Goal: Browse casually: Explore the website without a specific task or goal

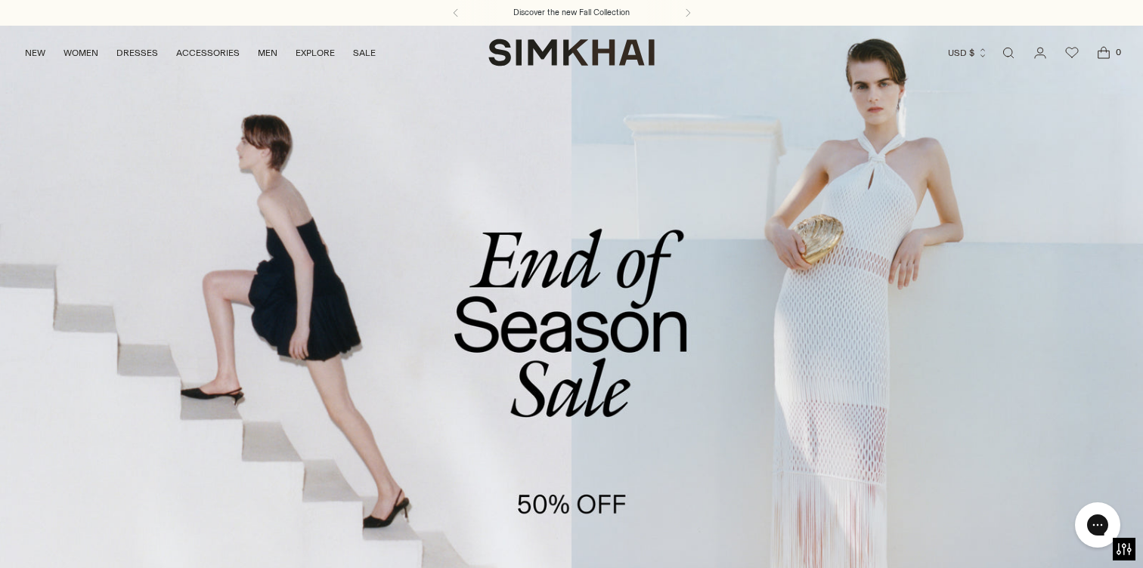
click at [998, 11] on div "Discover the new Fall Collection" at bounding box center [571, 13] width 1143 height 26
click at [995, 147] on link "/collections/sale" at bounding box center [571, 352] width 1143 height 655
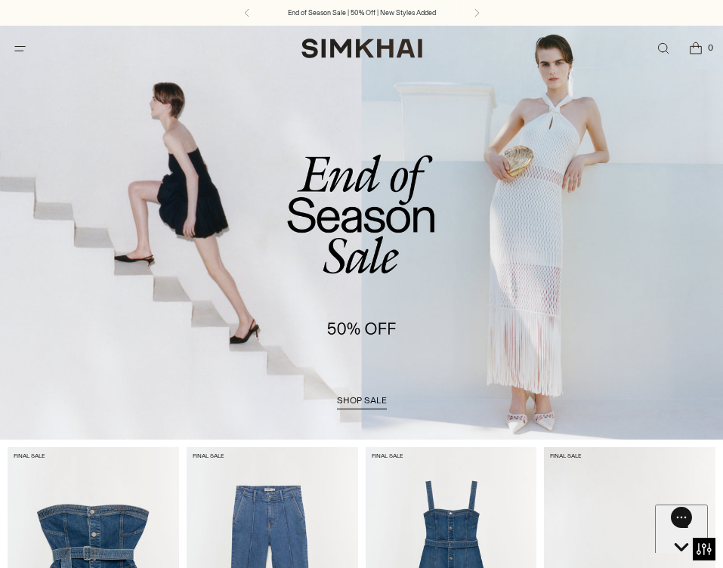
click at [670, 522] on button "Chat with us" at bounding box center [681, 561] width 53 height 113
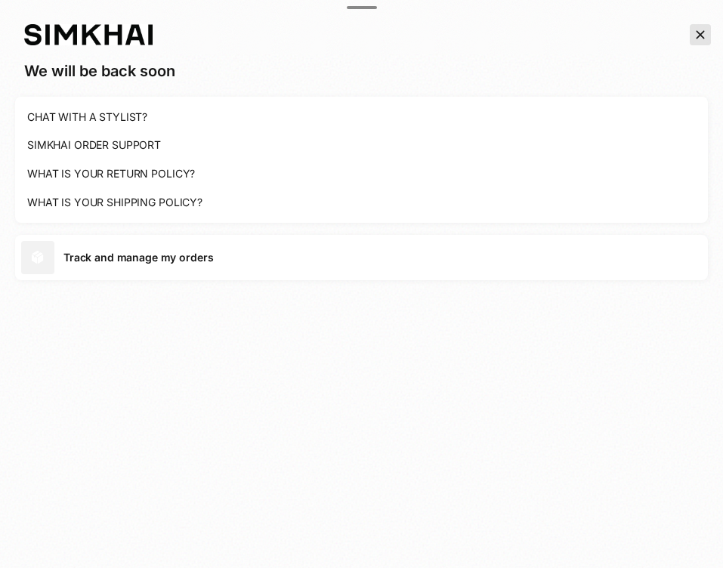
click at [696, 29] on icon "Close the chat window" at bounding box center [700, 35] width 15 height 18
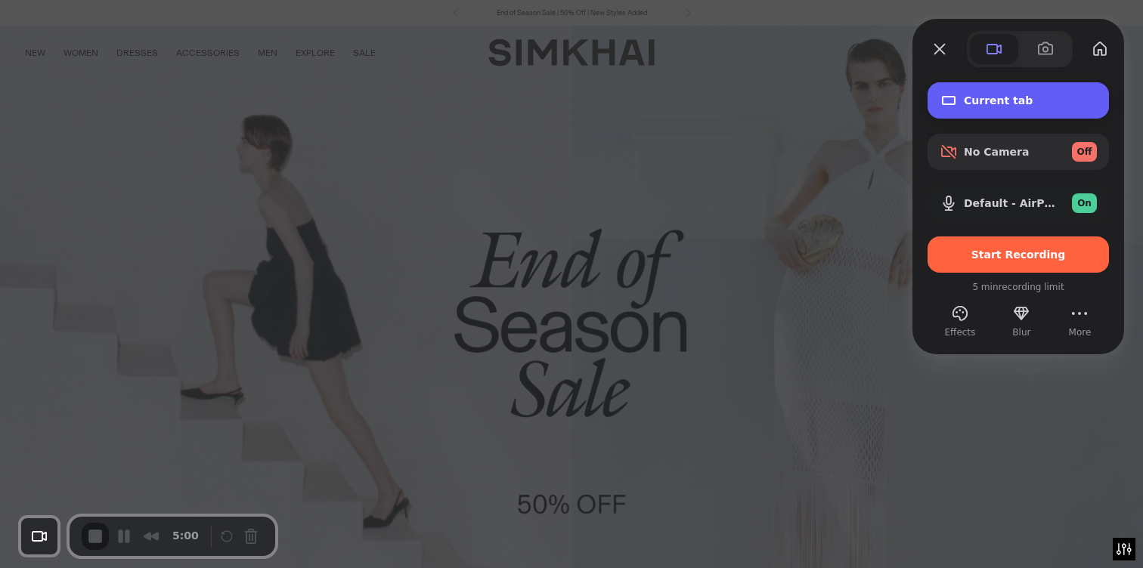
click at [979, 109] on div "Current tab" at bounding box center [1017, 100] width 181 height 36
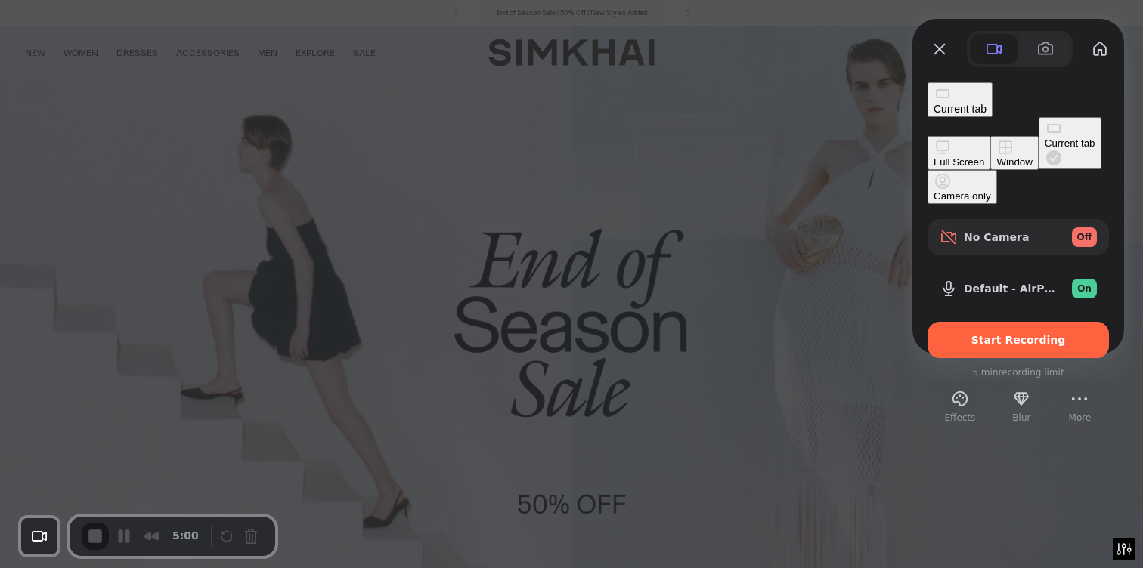
click at [979, 109] on div "Current tab" at bounding box center [959, 100] width 53 height 30
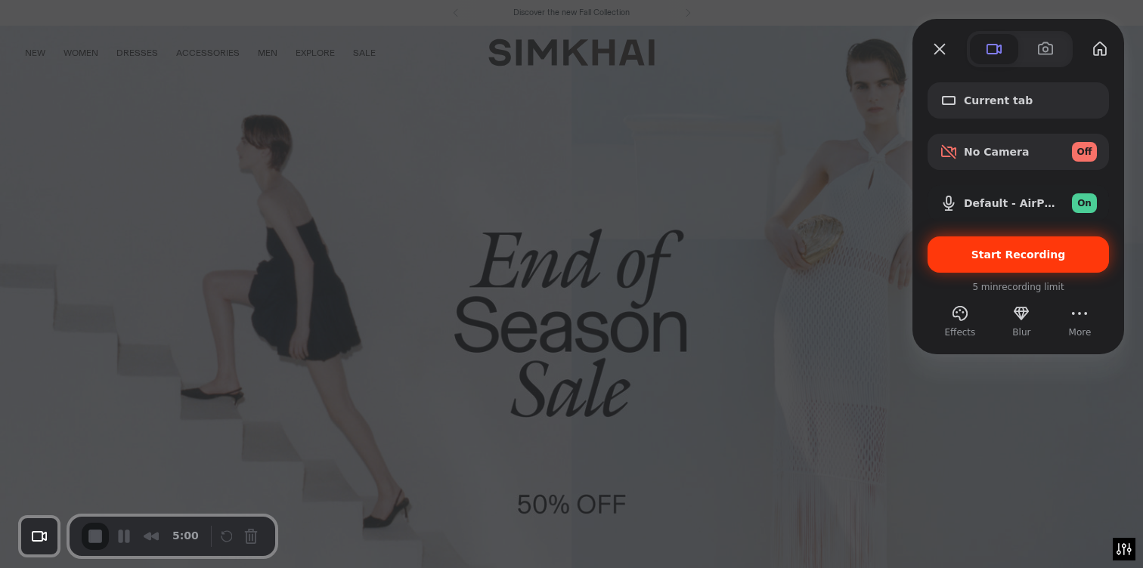
click at [987, 259] on span "Start Recording" at bounding box center [1018, 255] width 94 height 12
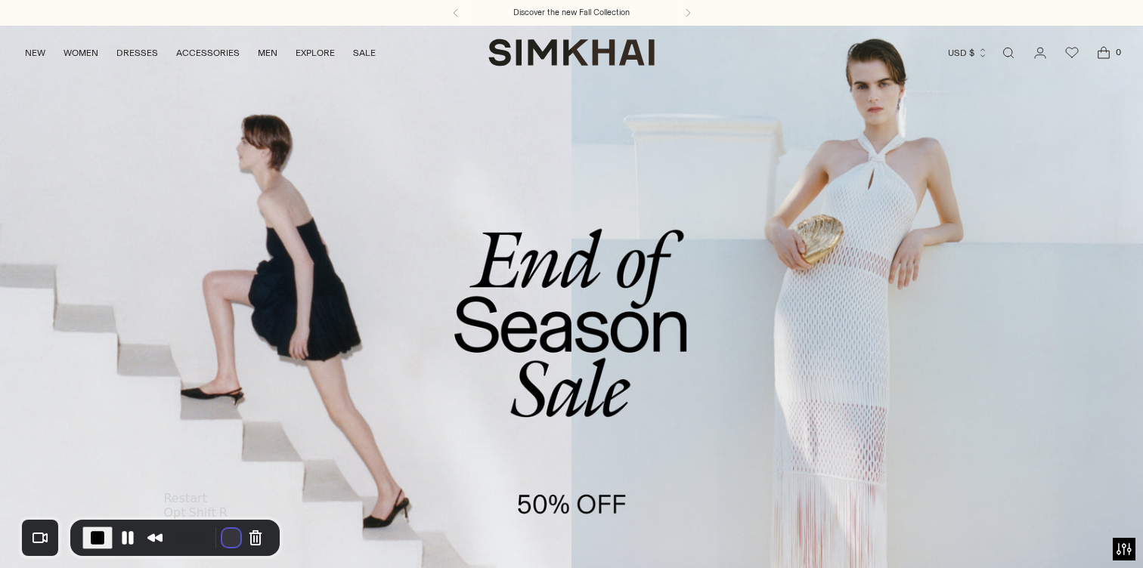
click at [222, 534] on button "Restart Recording" at bounding box center [231, 538] width 18 height 18
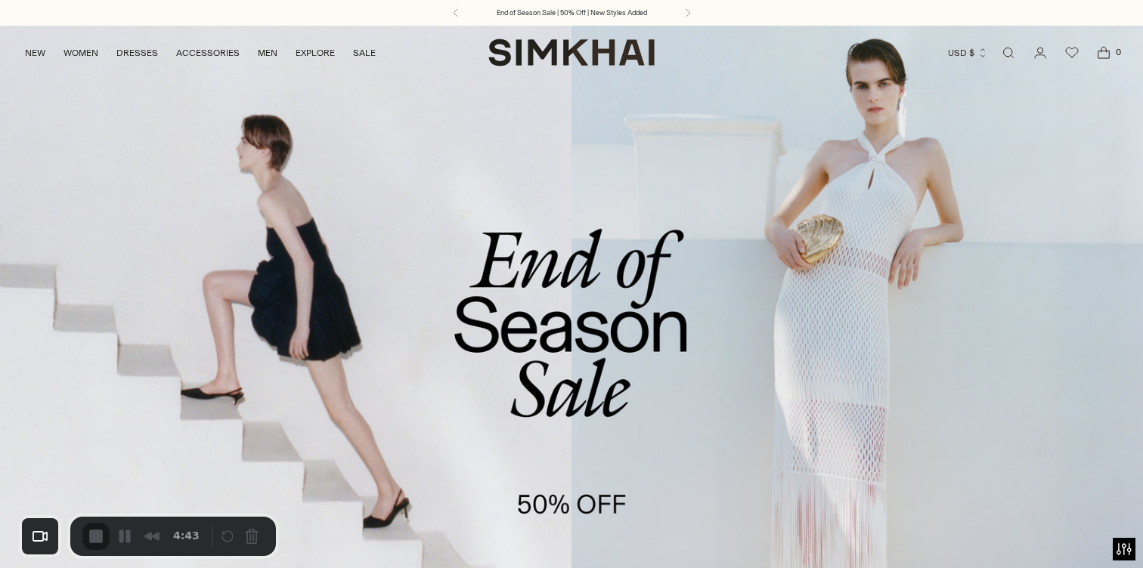
click at [225, 535] on button "Restart Recording" at bounding box center [231, 538] width 18 height 18
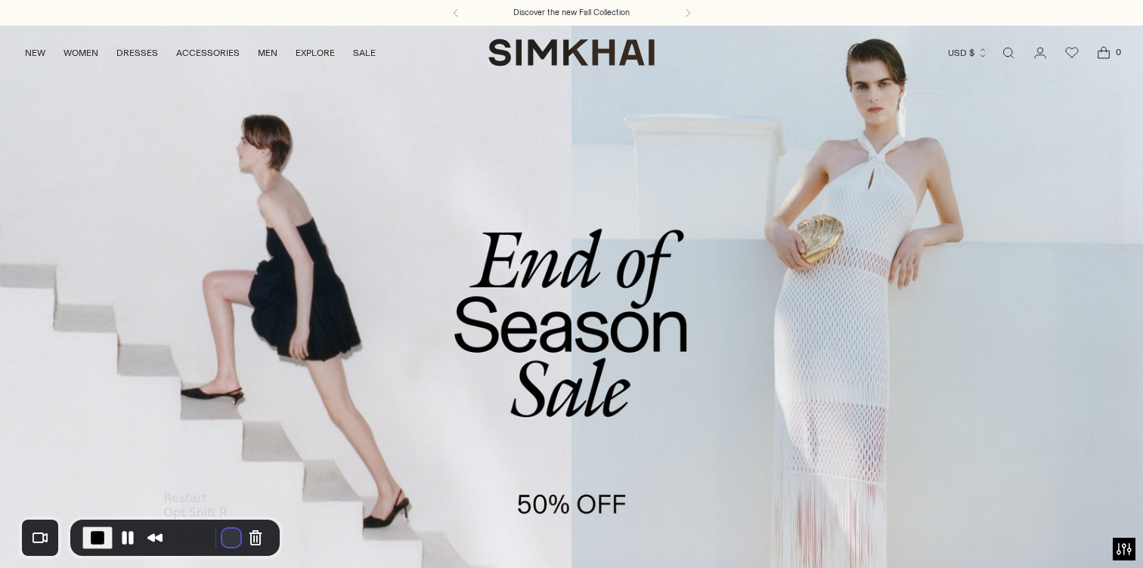
click at [222, 533] on button "Restart Recording" at bounding box center [231, 538] width 18 height 18
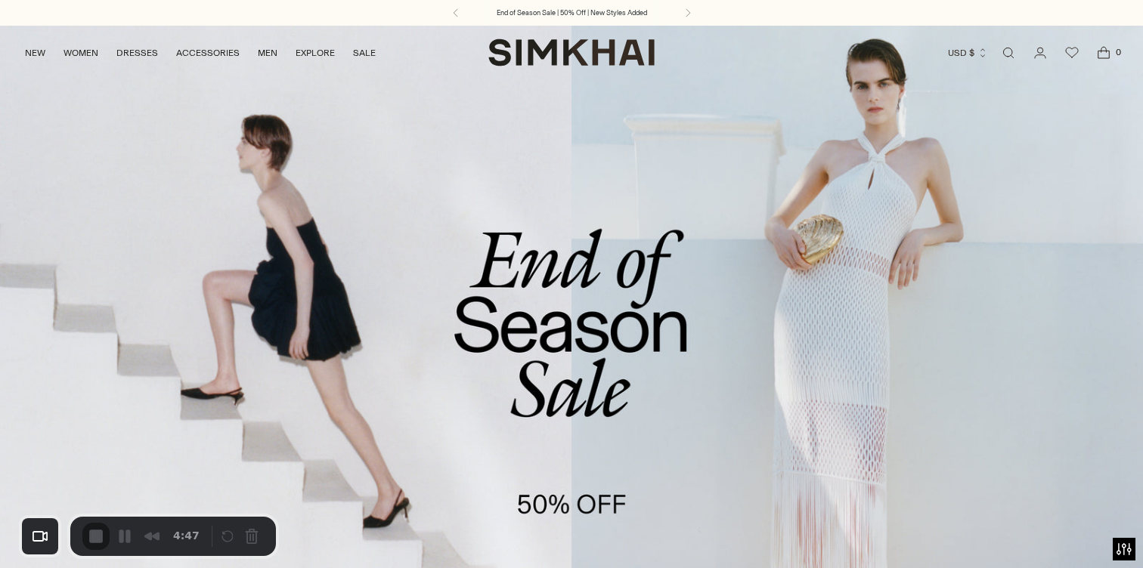
click at [577, 568] on div "3" at bounding box center [571, 575] width 1143 height 14
click at [231, 543] on button "Restart Recording" at bounding box center [231, 538] width 18 height 18
click at [180, 533] on span "4:04" at bounding box center [186, 536] width 26 height 17
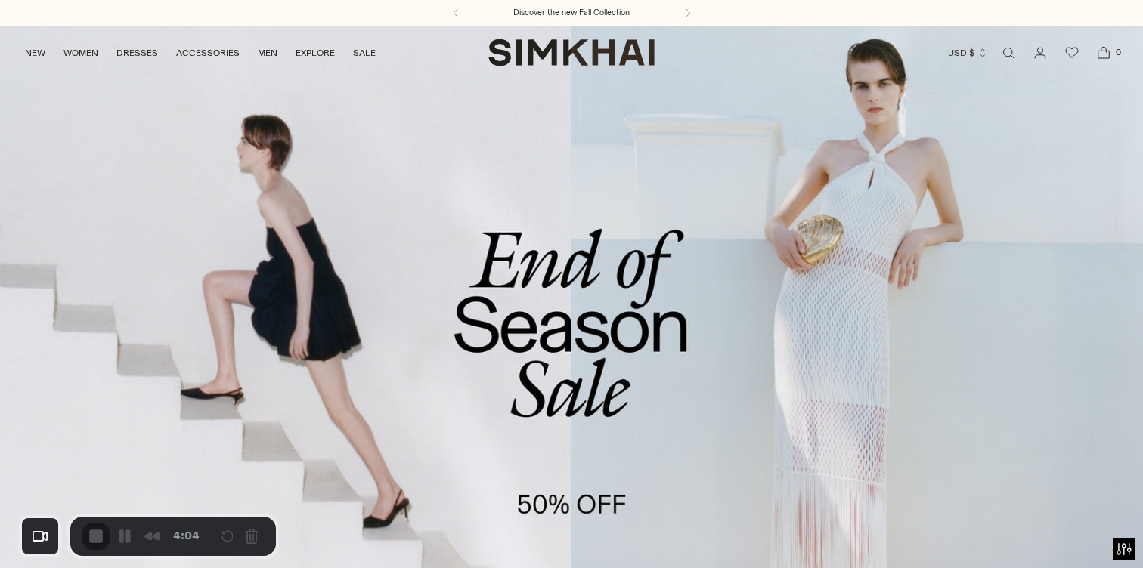
click at [243, 488] on link "/collections/sale" at bounding box center [571, 352] width 1143 height 655
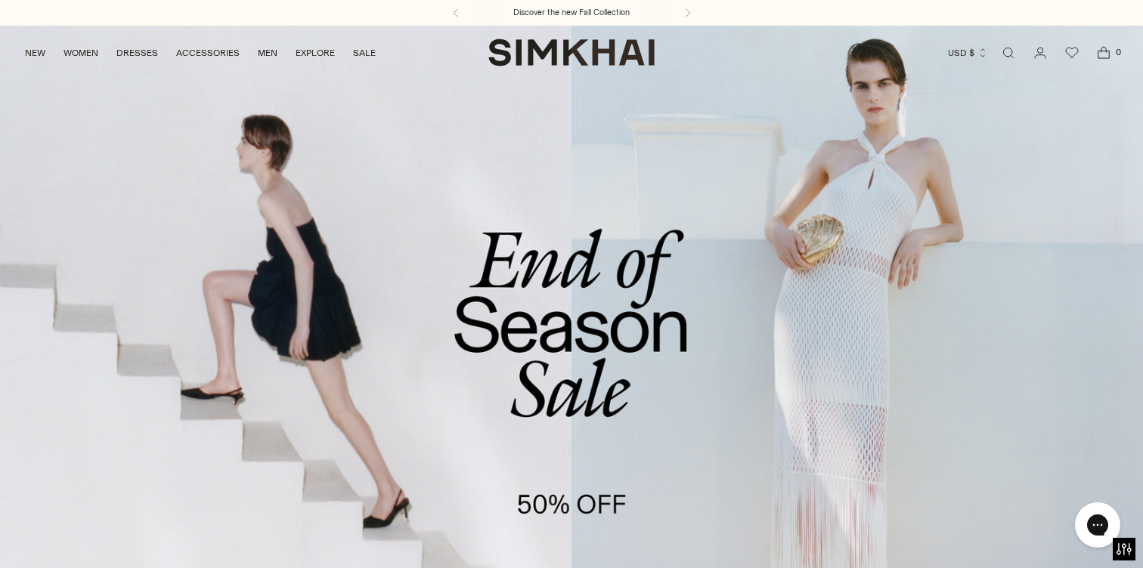
click at [939, 192] on link "/collections/sale" at bounding box center [571, 352] width 1143 height 655
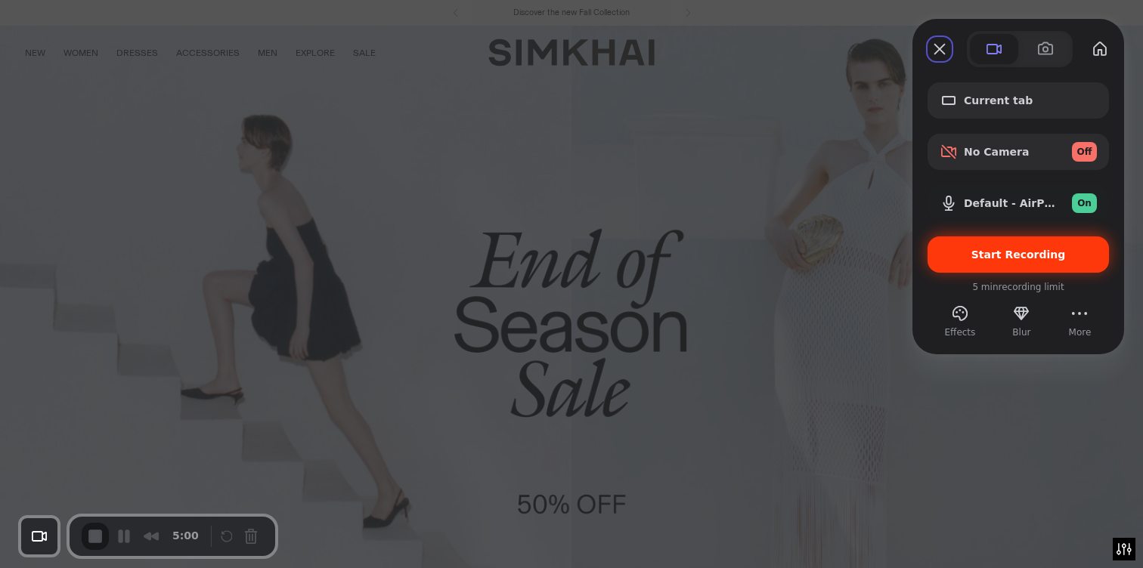
click at [995, 252] on span "Start Recording" at bounding box center [1018, 255] width 94 height 12
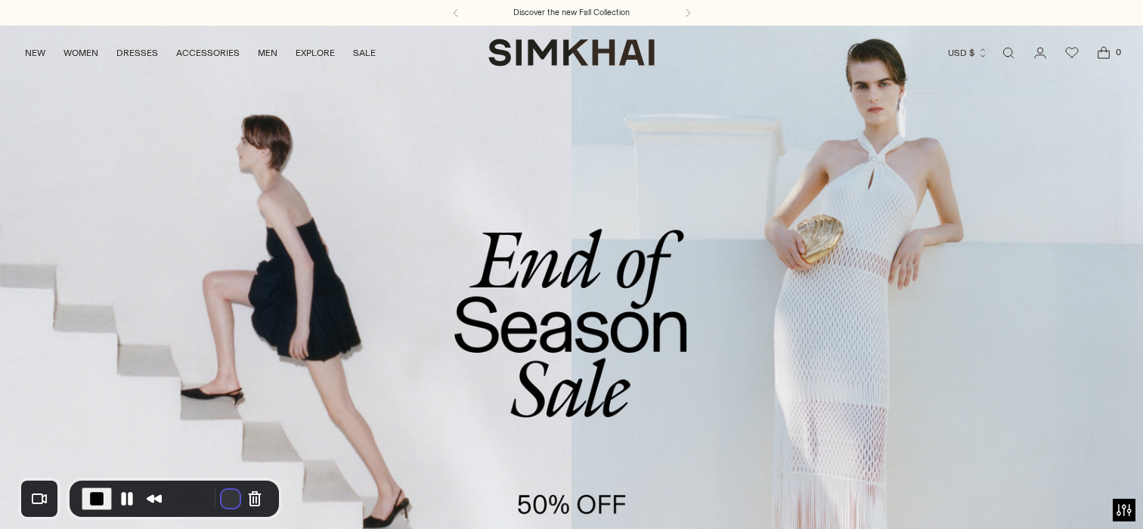
click at [221, 501] on button "Restart Recording" at bounding box center [230, 499] width 18 height 18
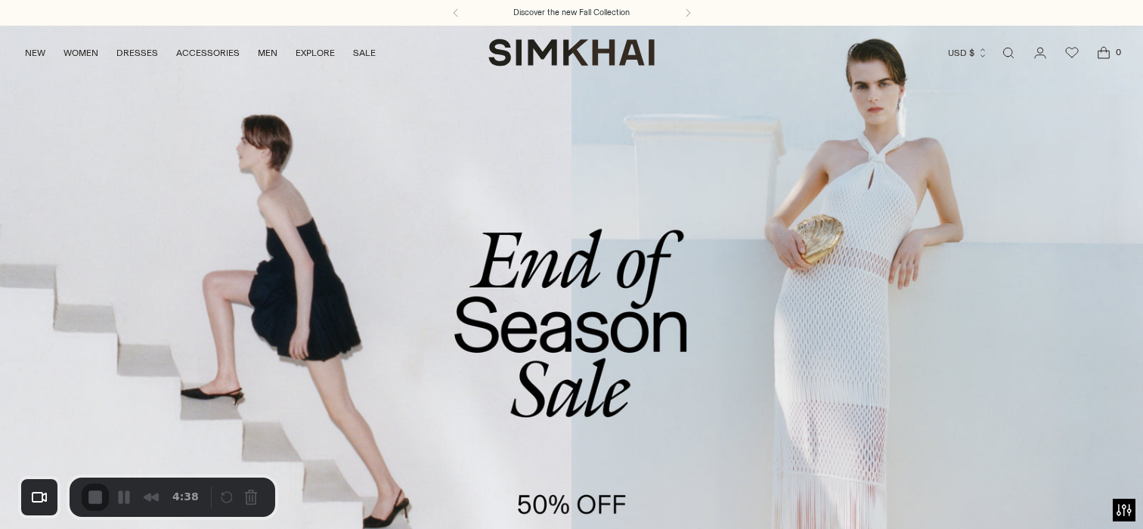
click at [587, 529] on div at bounding box center [571, 529] width 1143 height 0
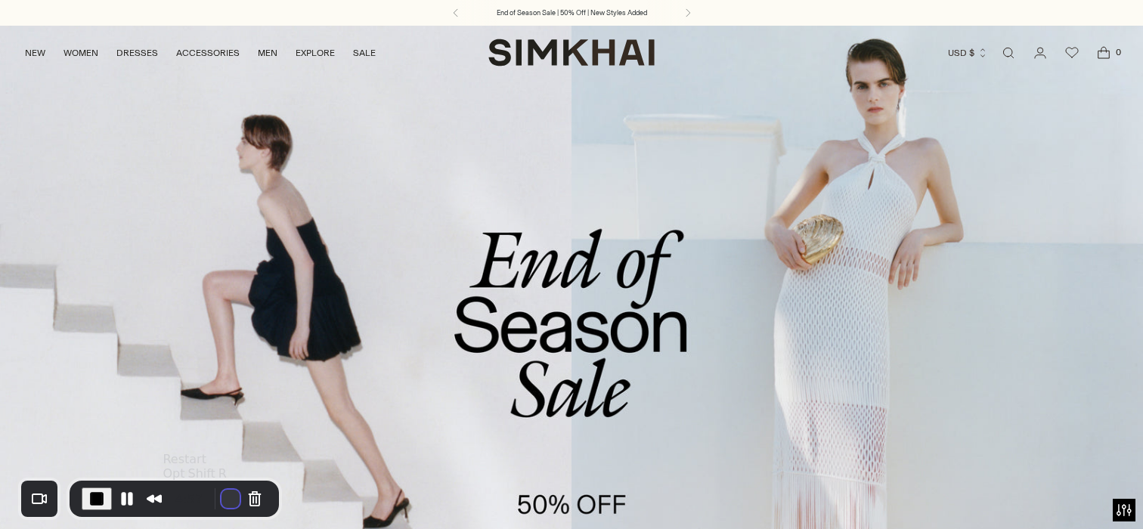
click at [221, 503] on button "Restart Recording" at bounding box center [230, 499] width 18 height 18
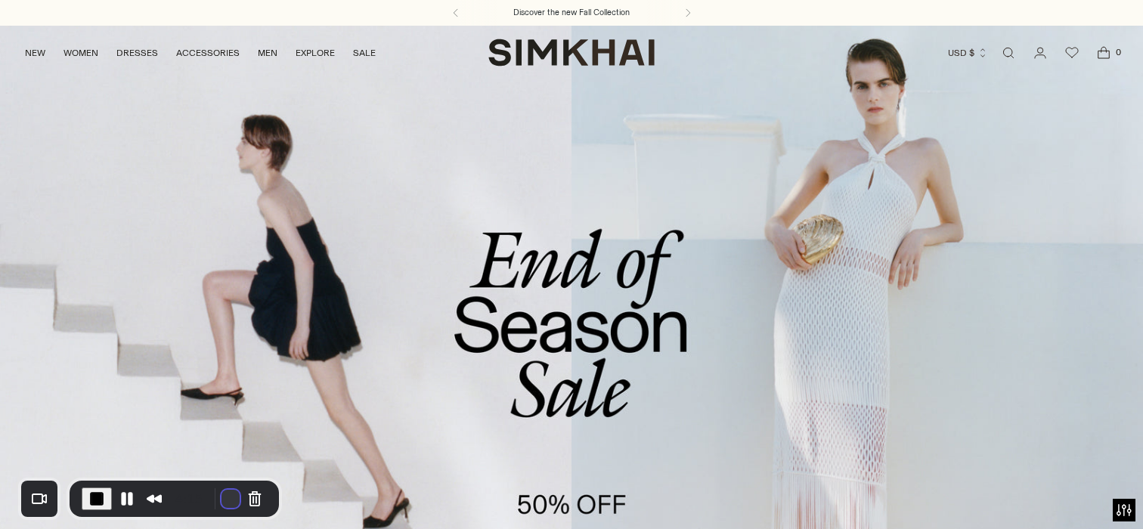
click at [226, 493] on button "Restart Recording" at bounding box center [230, 499] width 18 height 18
click at [249, 494] on button "Cancel Recording" at bounding box center [255, 499] width 24 height 24
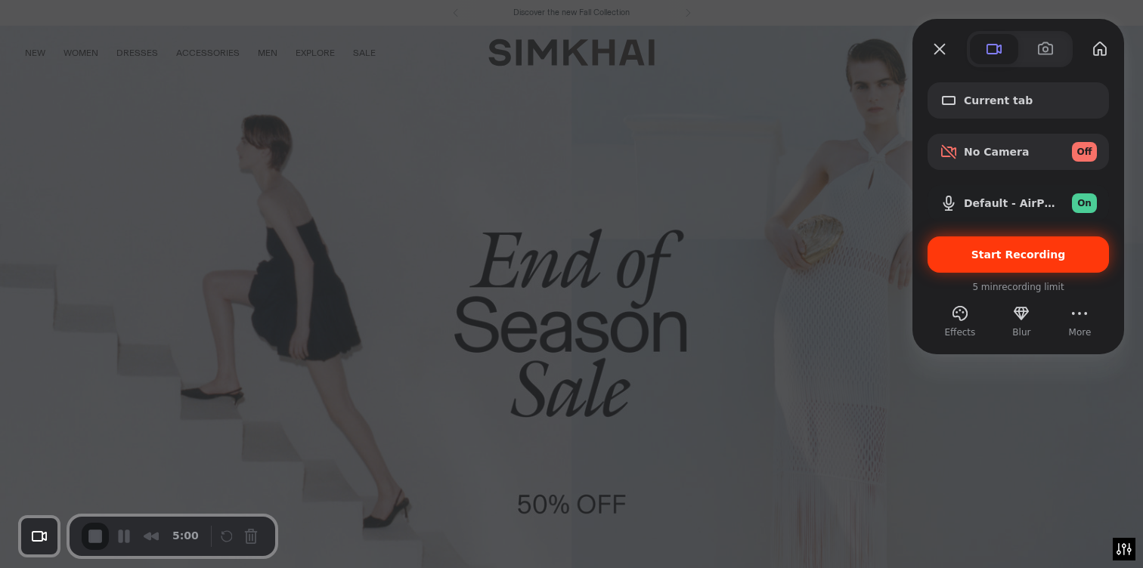
click at [974, 268] on div "Start Recording" at bounding box center [1017, 255] width 181 height 36
